Goal: Information Seeking & Learning: Learn about a topic

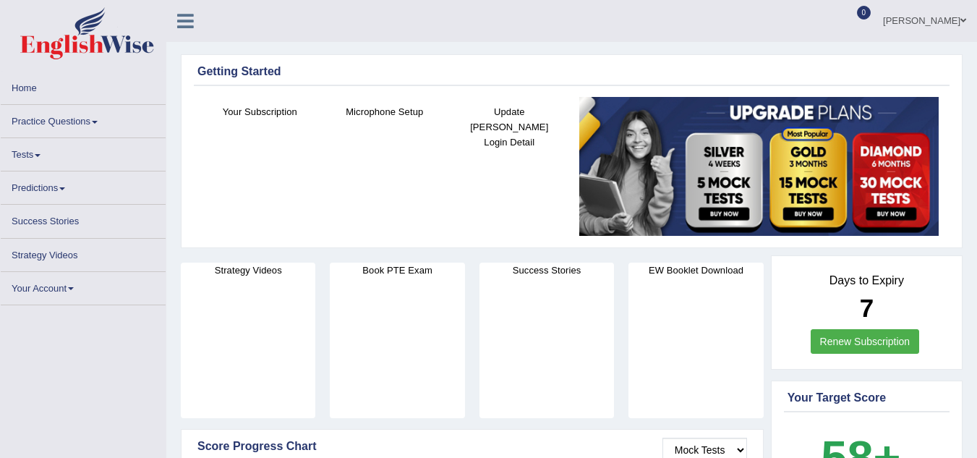
click at [78, 117] on link "Practice Questions" at bounding box center [83, 119] width 165 height 28
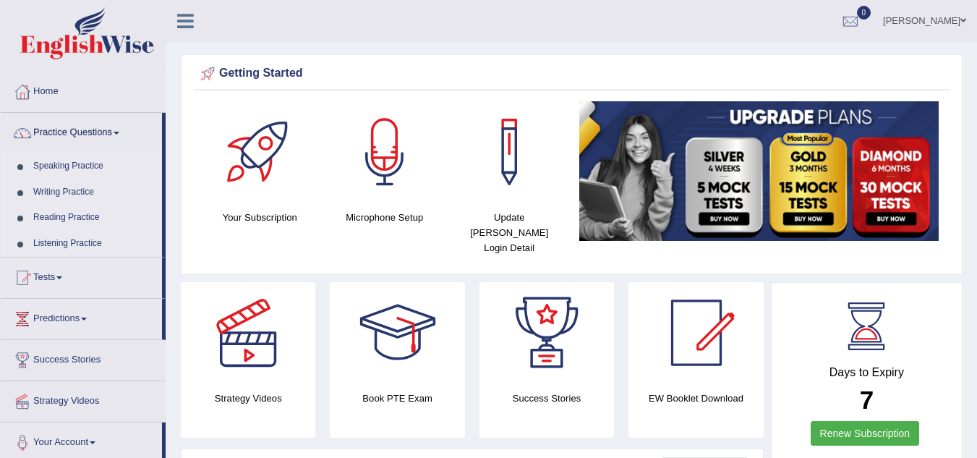
click at [58, 158] on link "Speaking Practice" at bounding box center [94, 166] width 135 height 26
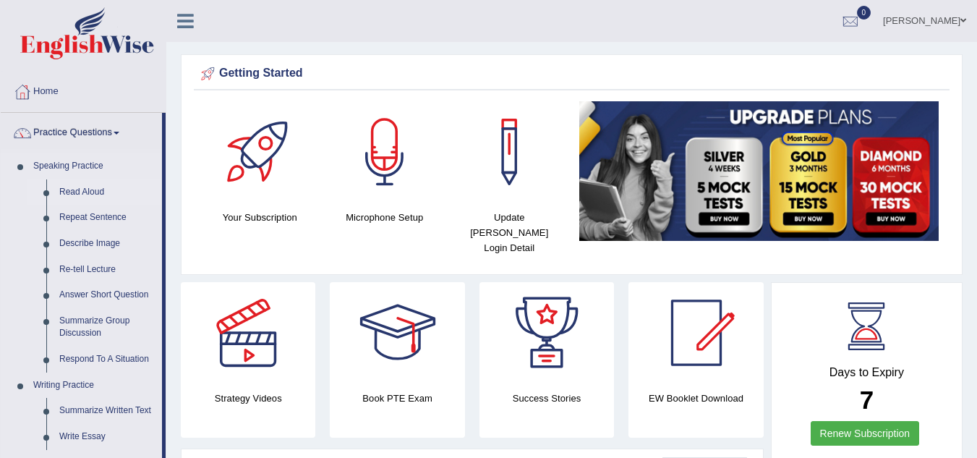
click at [80, 195] on link "Read Aloud" at bounding box center [107, 192] width 109 height 26
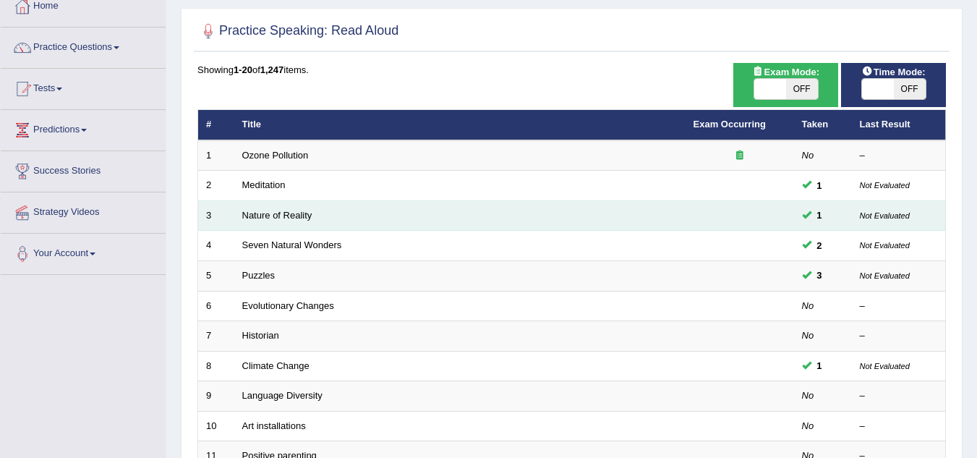
scroll to position [86, 0]
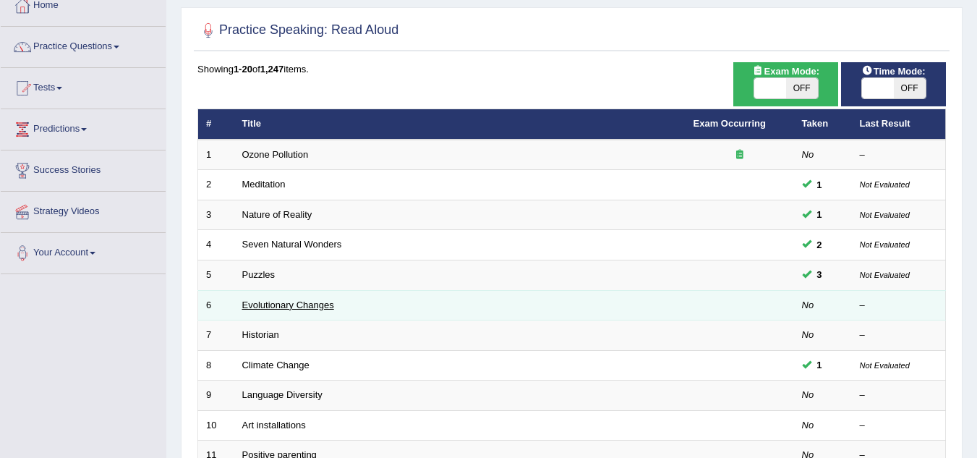
click at [286, 305] on link "Evolutionary Changes" at bounding box center [288, 305] width 92 height 11
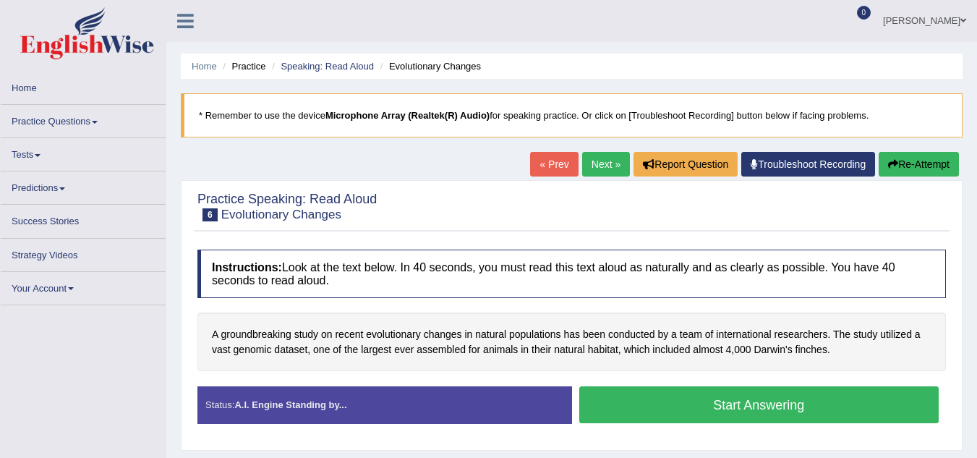
click at [601, 416] on button "Start Answering" at bounding box center [760, 404] width 360 height 37
click at [676, 396] on button "Start Answering" at bounding box center [760, 404] width 360 height 37
click at [697, 402] on button "Start Answering" at bounding box center [760, 404] width 360 height 37
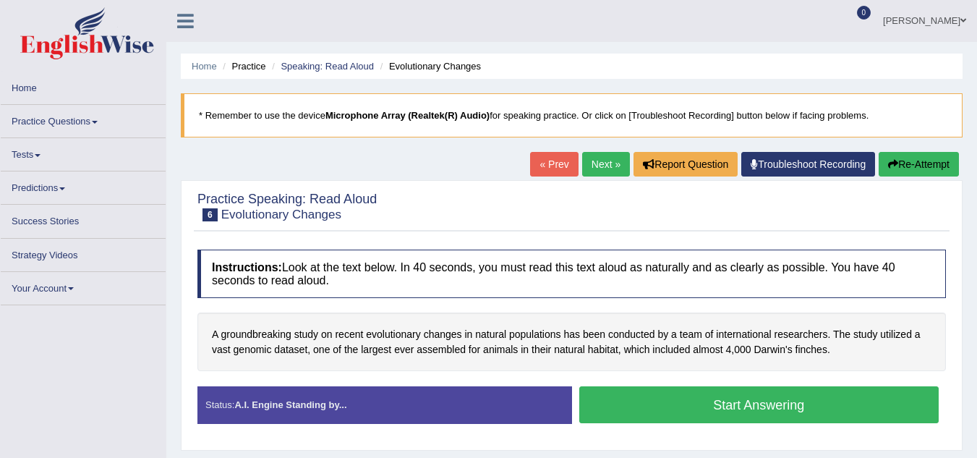
click at [697, 402] on button "Start Answering" at bounding box center [760, 404] width 360 height 37
click at [697, 400] on button "Start Answering" at bounding box center [760, 404] width 360 height 37
drag, startPoint x: 731, startPoint y: 400, endPoint x: 601, endPoint y: 406, distance: 130.4
click at [601, 406] on button "Start Answering" at bounding box center [760, 404] width 360 height 37
click at [79, 116] on link "Practice Questions" at bounding box center [83, 119] width 165 height 28
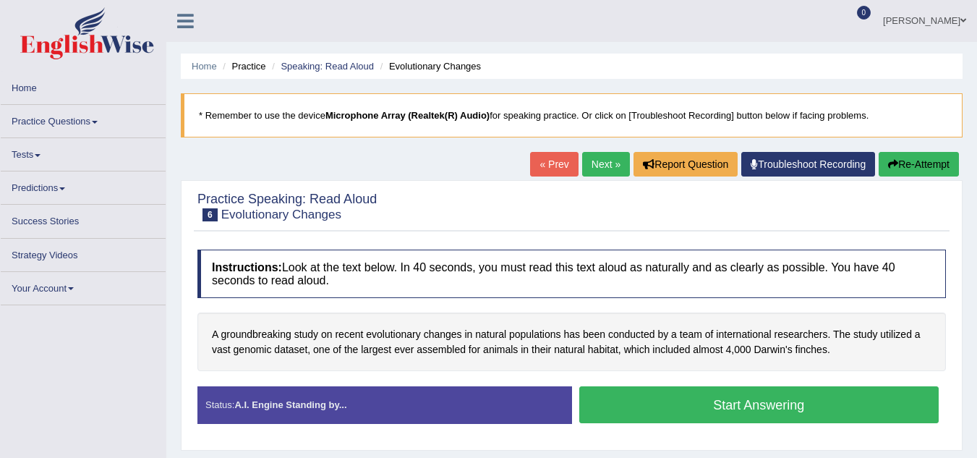
click at [79, 116] on link "Practice Questions" at bounding box center [83, 119] width 165 height 28
